Goal: Find specific page/section: Find specific page/section

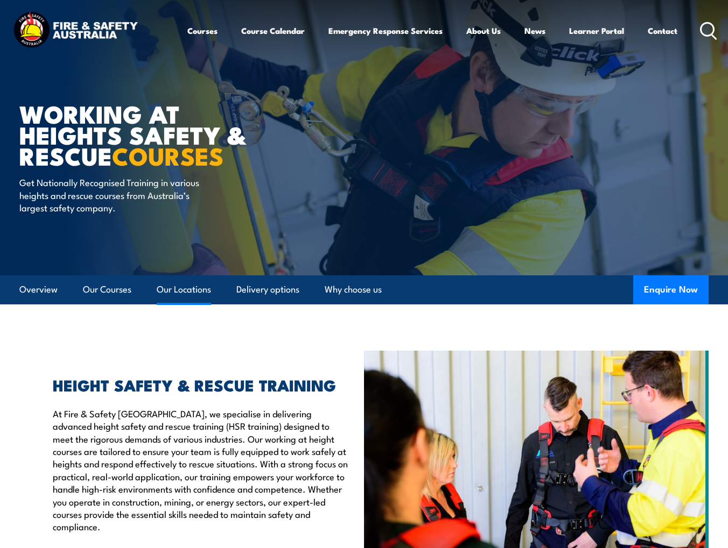
click at [192, 287] on link "Our Locations" at bounding box center [184, 290] width 54 height 29
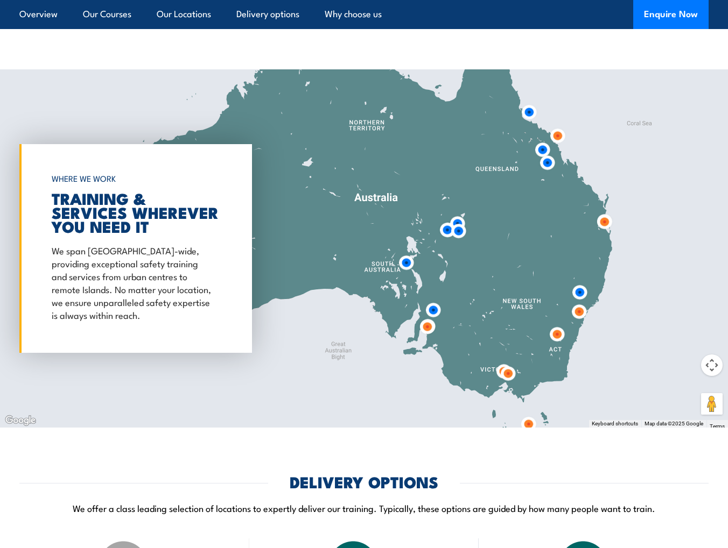
scroll to position [1712, 0]
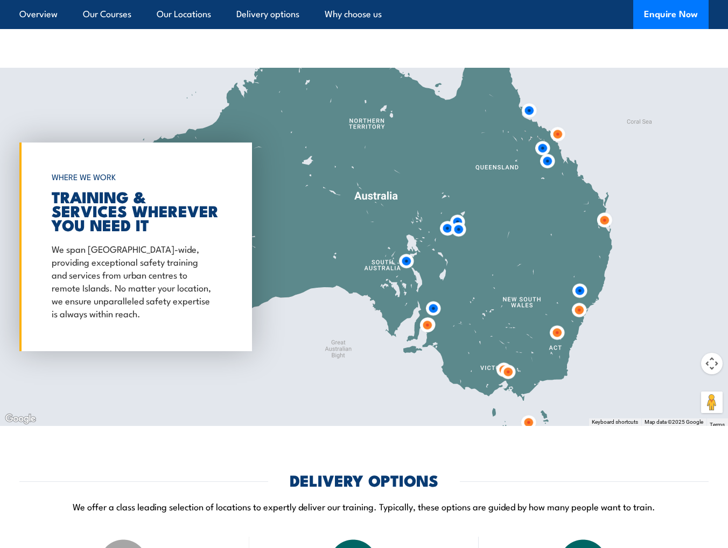
click at [506, 369] on img at bounding box center [508, 372] width 29 height 29
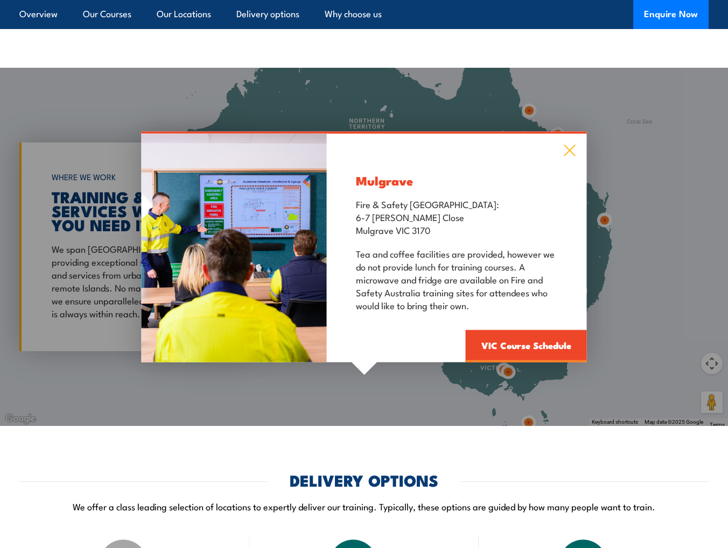
click at [568, 150] on icon at bounding box center [570, 151] width 12 height 12
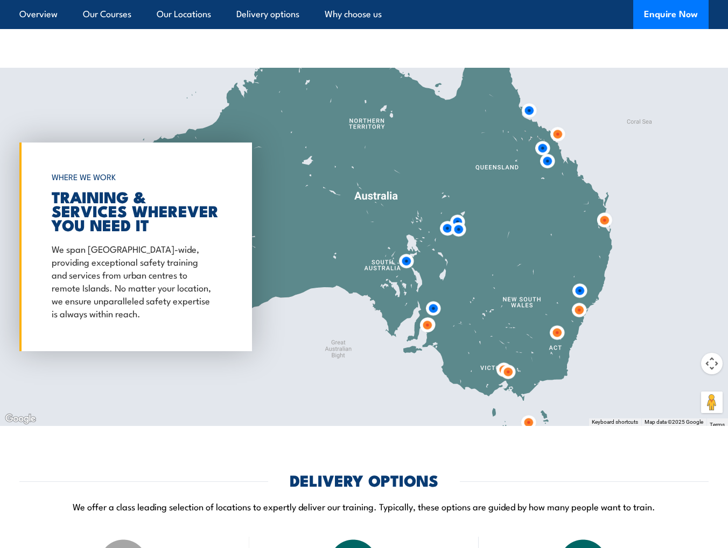
click at [497, 366] on img at bounding box center [508, 372] width 29 height 29
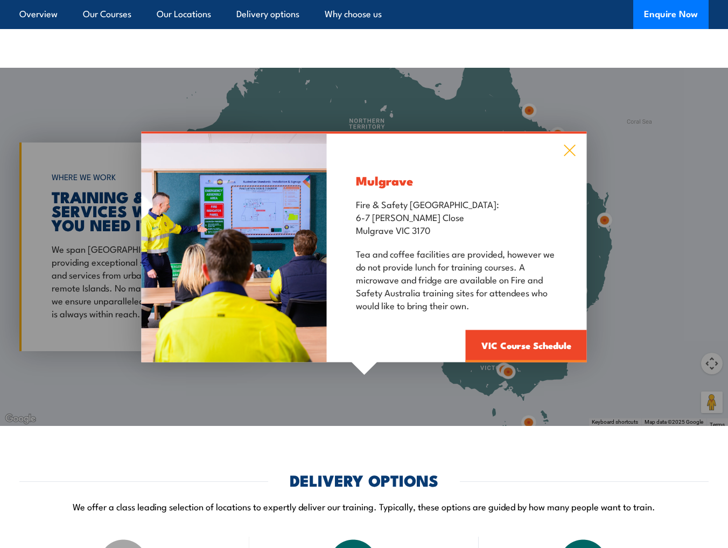
click at [568, 150] on icon at bounding box center [570, 151] width 12 height 12
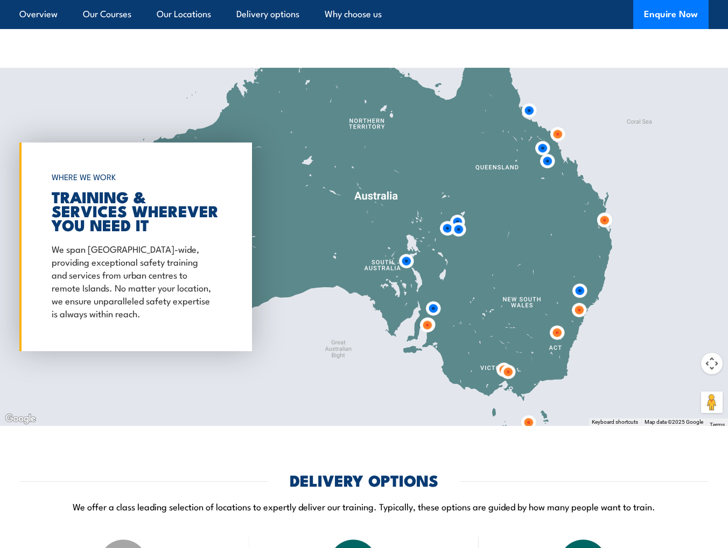
click at [496, 367] on img at bounding box center [508, 372] width 29 height 29
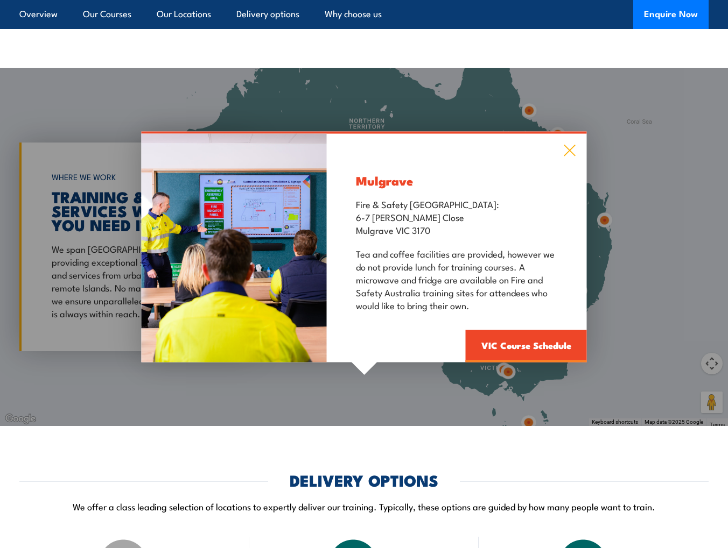
click at [566, 151] on icon at bounding box center [570, 151] width 12 height 12
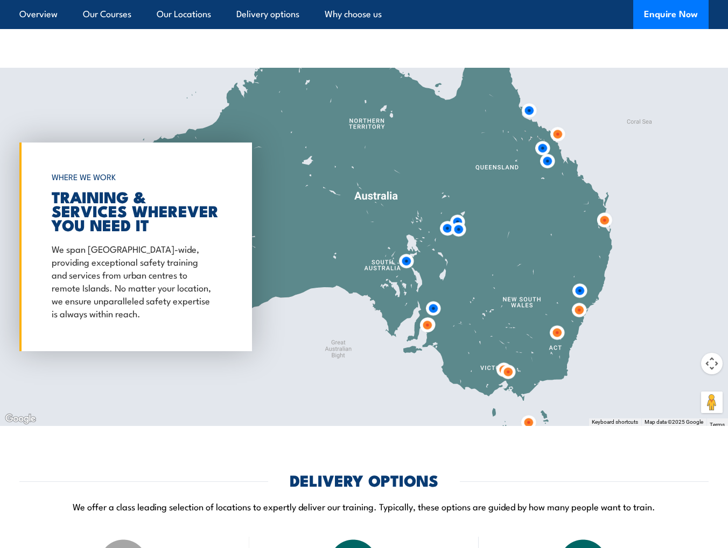
click at [514, 372] on img at bounding box center [508, 372] width 29 height 29
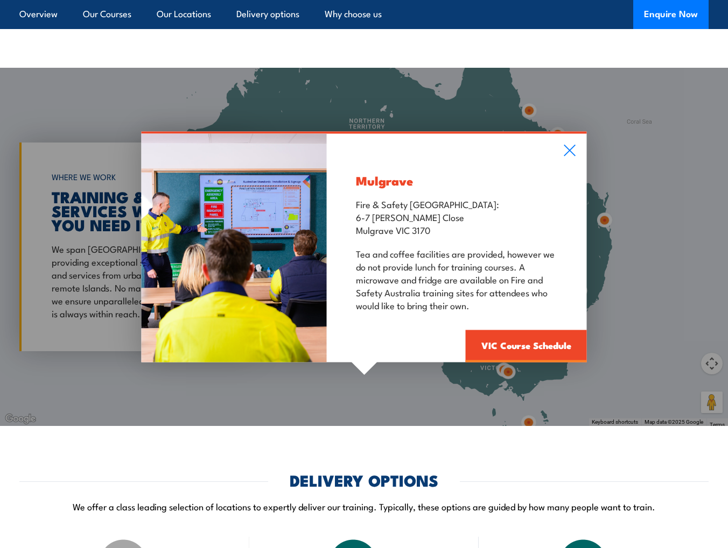
click at [568, 142] on div "Mulgrave Fire & Safety [GEOGRAPHIC_DATA]: [STREET_ADDRESS][PERSON_NAME] Tea and…" at bounding box center [456, 248] width 260 height 229
click at [569, 148] on icon at bounding box center [570, 151] width 12 height 12
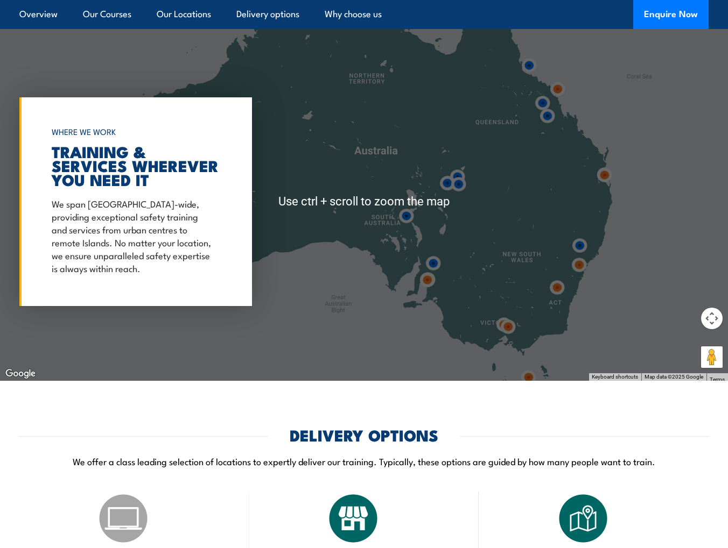
scroll to position [1766, 0]
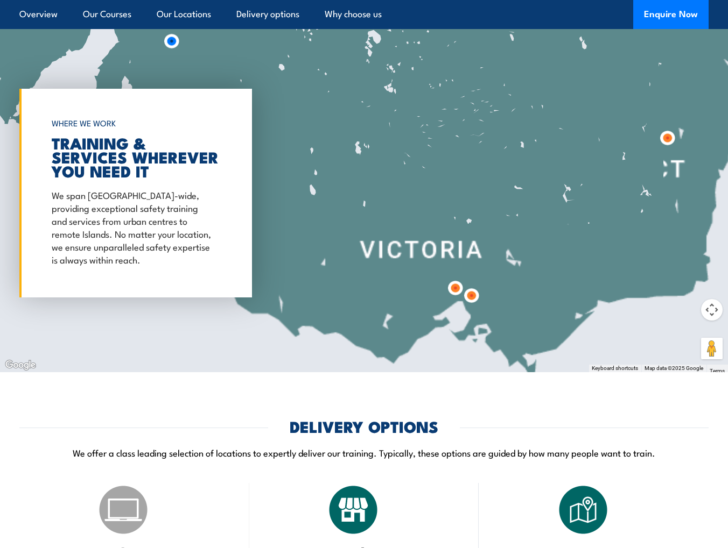
drag, startPoint x: 530, startPoint y: 319, endPoint x: 448, endPoint y: -4, distance: 332.5
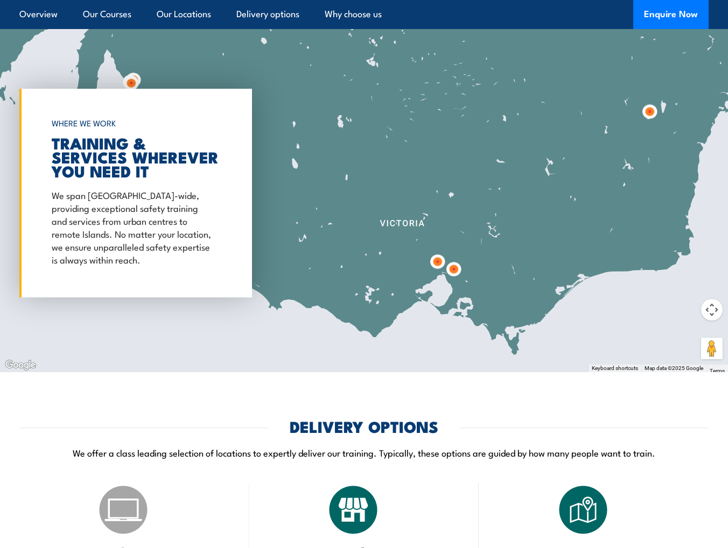
click at [437, 257] on img at bounding box center [437, 262] width 29 height 29
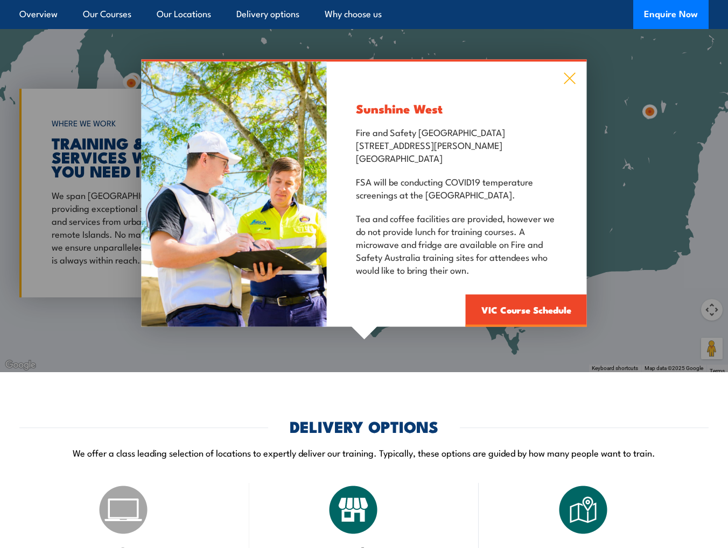
click at [567, 76] on icon at bounding box center [570, 79] width 12 height 12
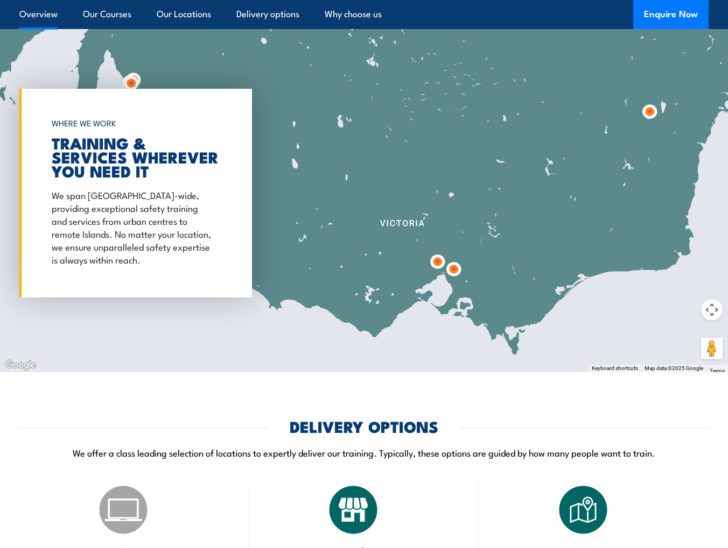
scroll to position [1779, 0]
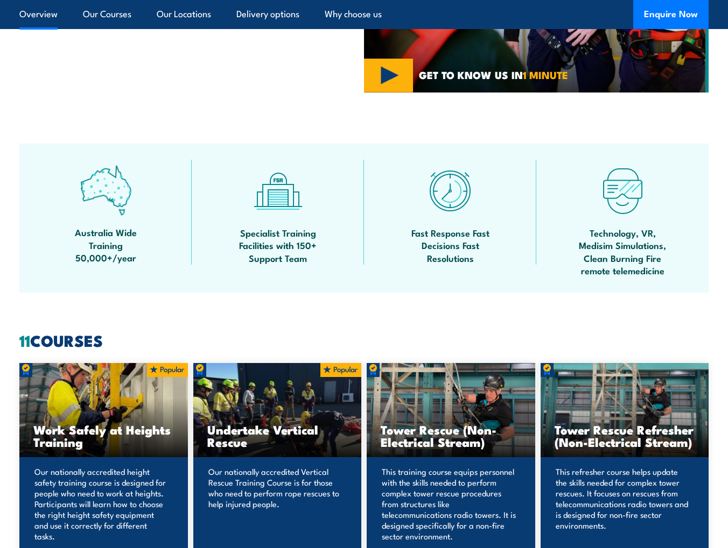
scroll to position [185, 0]
